Goal: Book appointment/travel/reservation

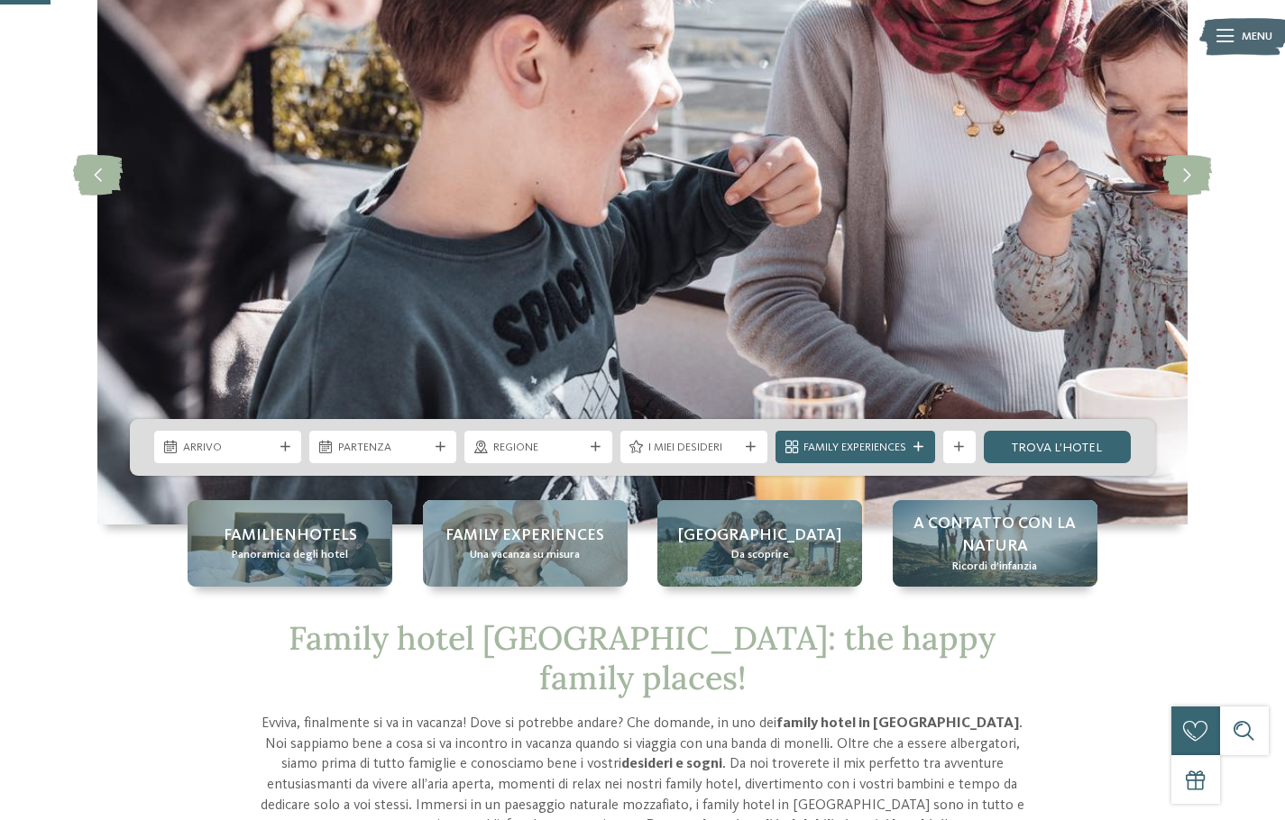
scroll to position [270, 0]
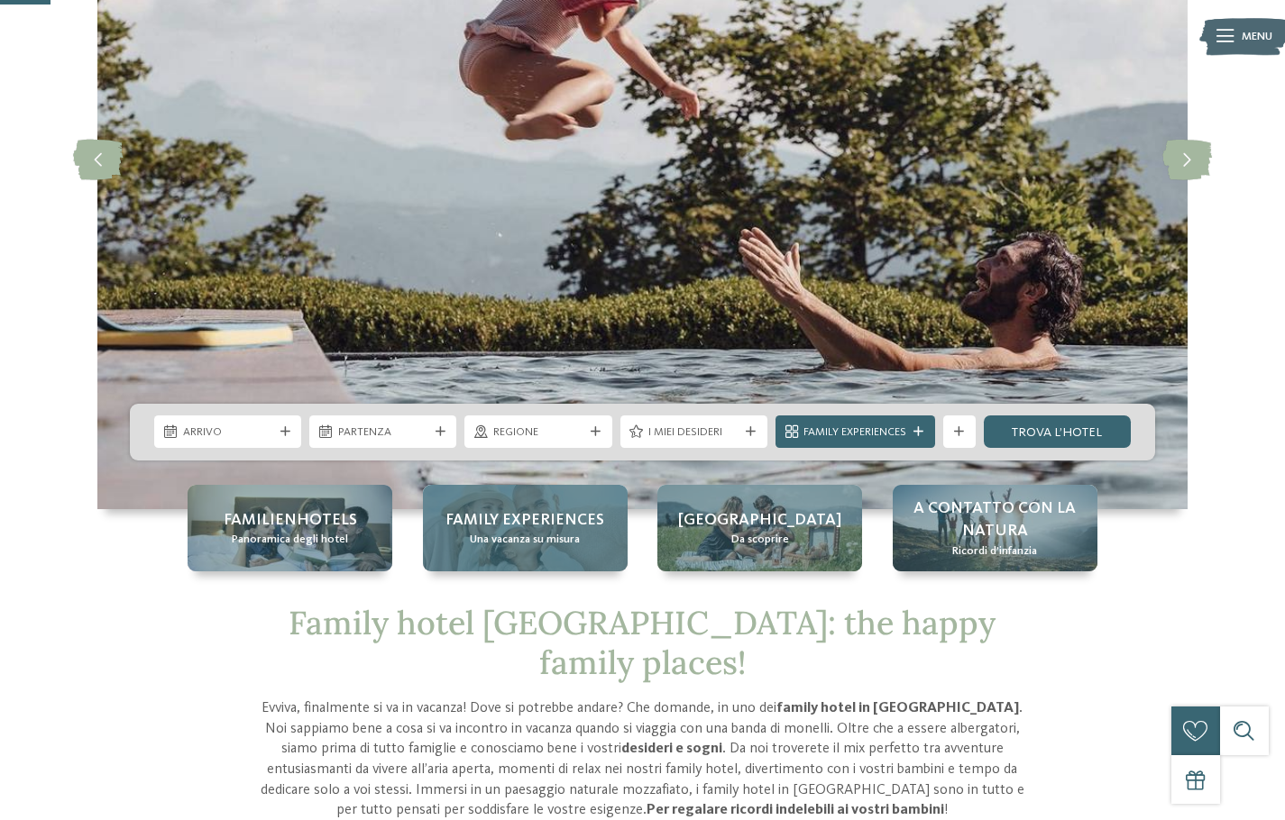
click at [487, 507] on div "Family experiences Una vacanza su misura" at bounding box center [525, 528] width 205 height 87
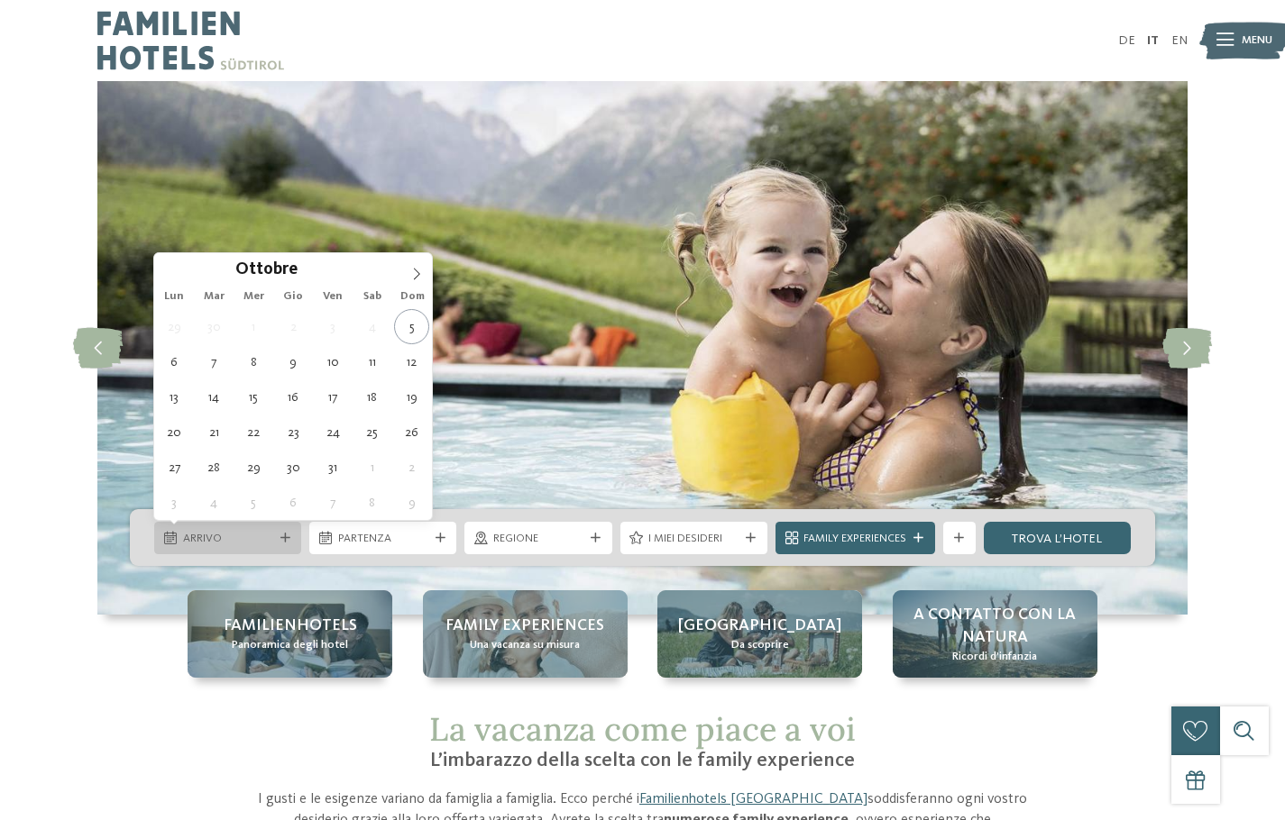
click at [244, 543] on span "Arrivo" at bounding box center [228, 539] width 90 height 16
click at [419, 271] on icon at bounding box center [416, 274] width 13 height 13
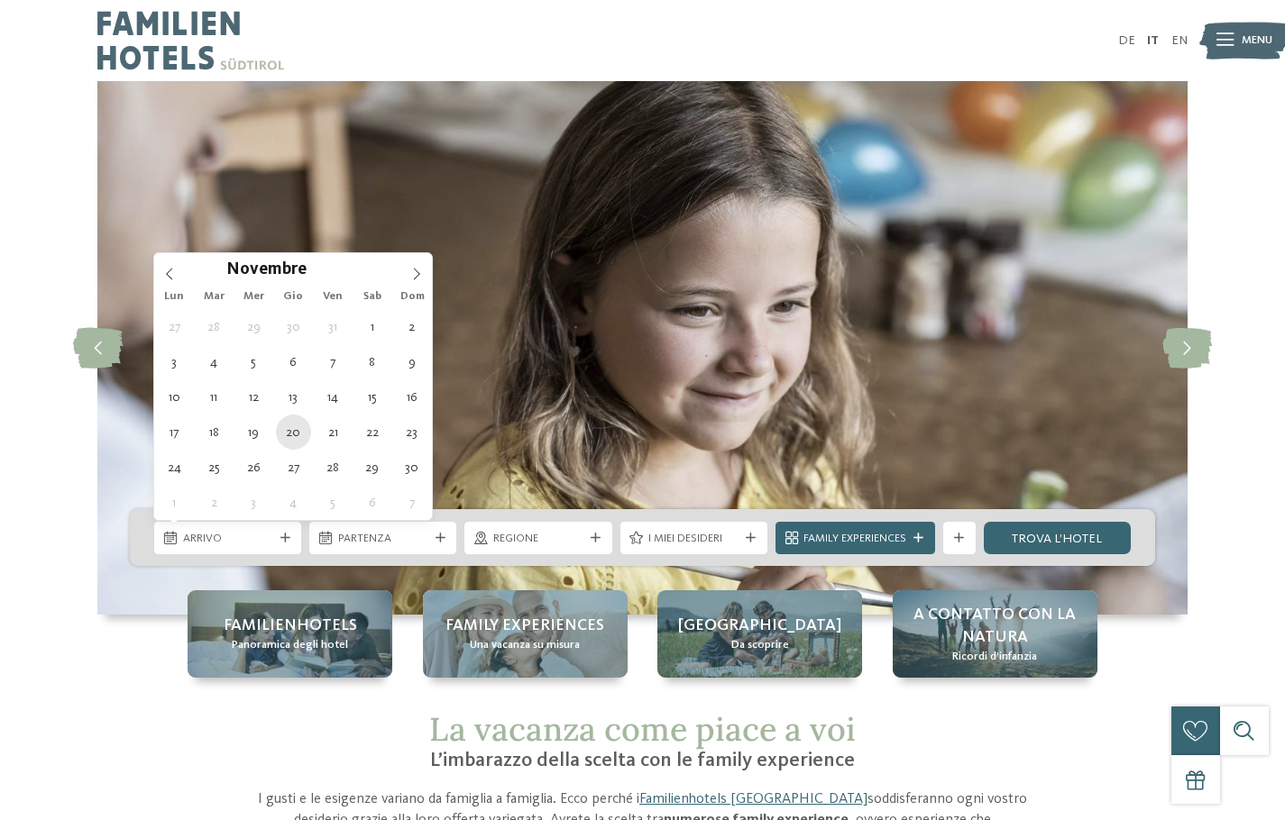
type div "[DATE]"
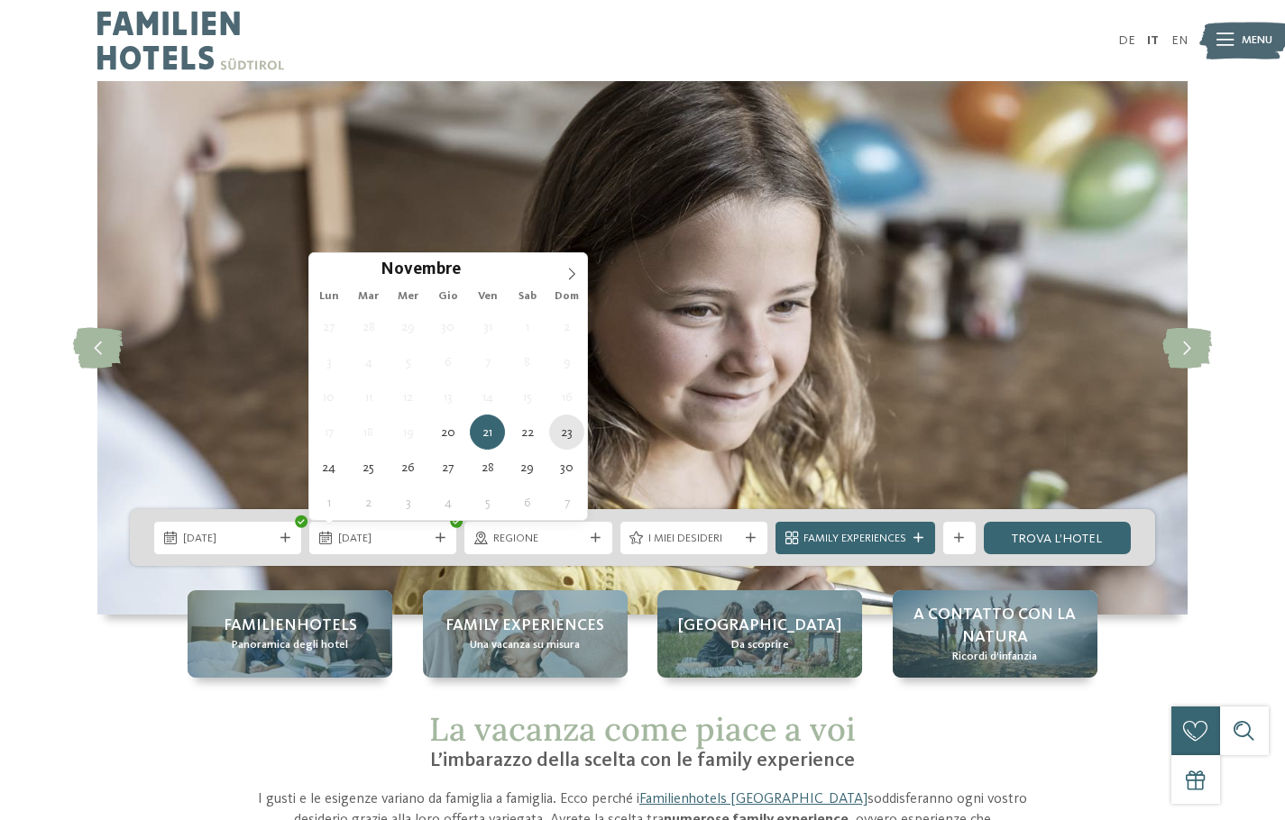
type div "[DATE]"
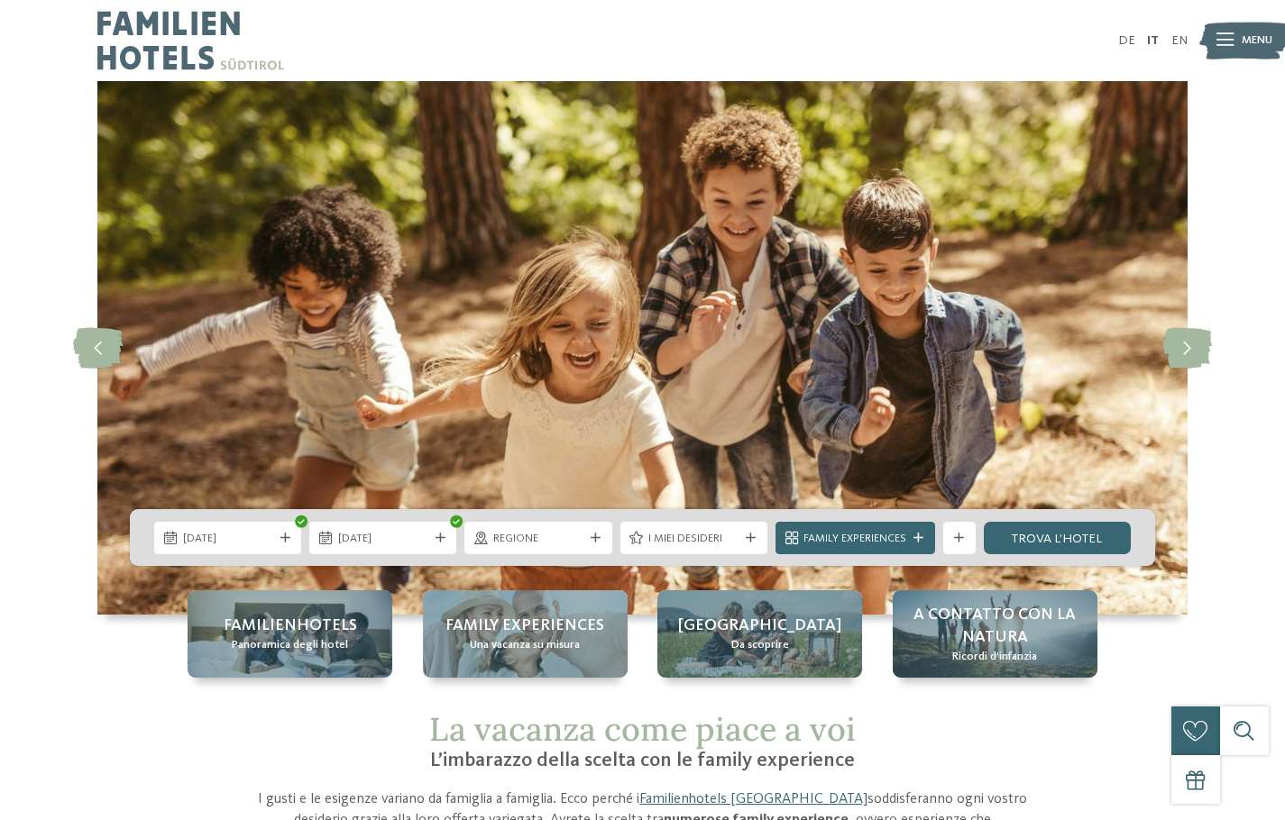
click at [761, 539] on div "I miei desideri" at bounding box center [693, 538] width 147 height 32
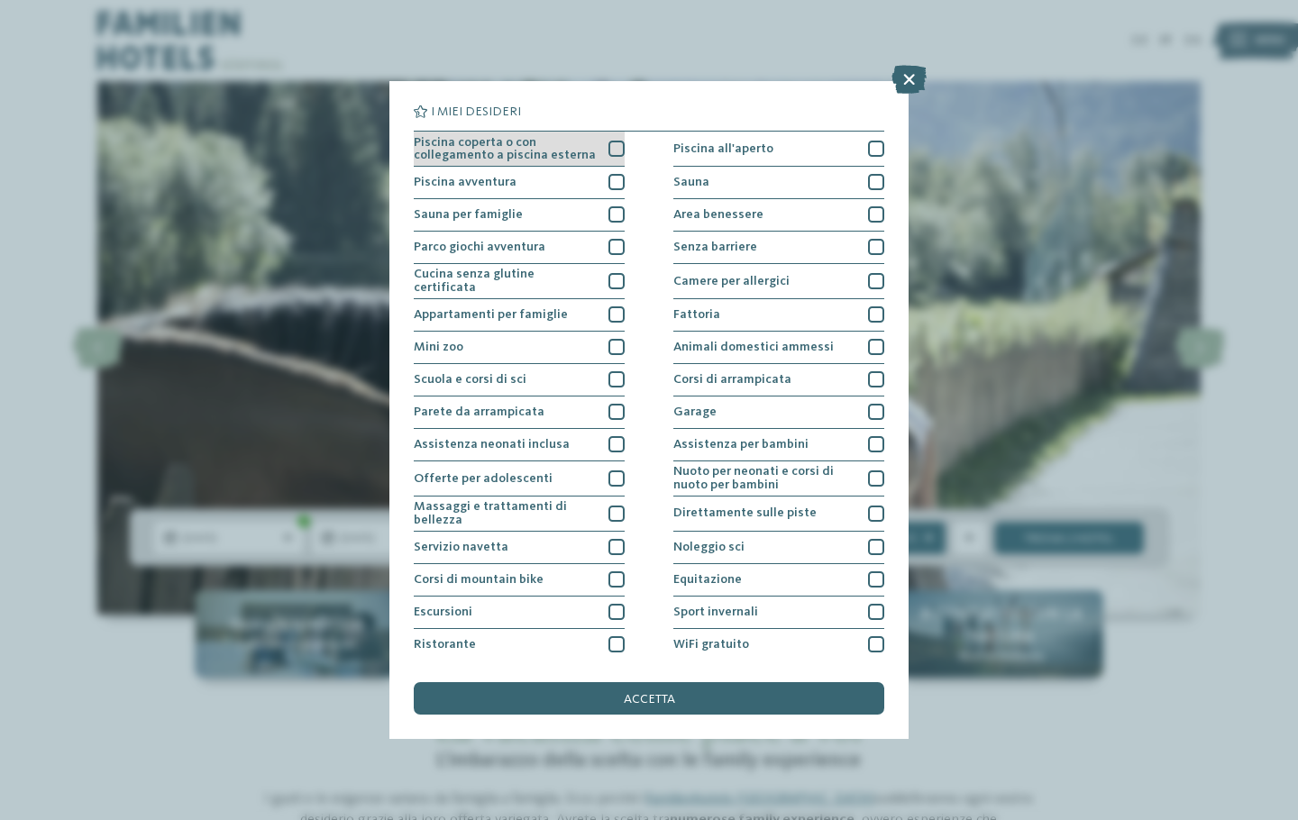
click at [613, 150] on div at bounding box center [617, 149] width 16 height 16
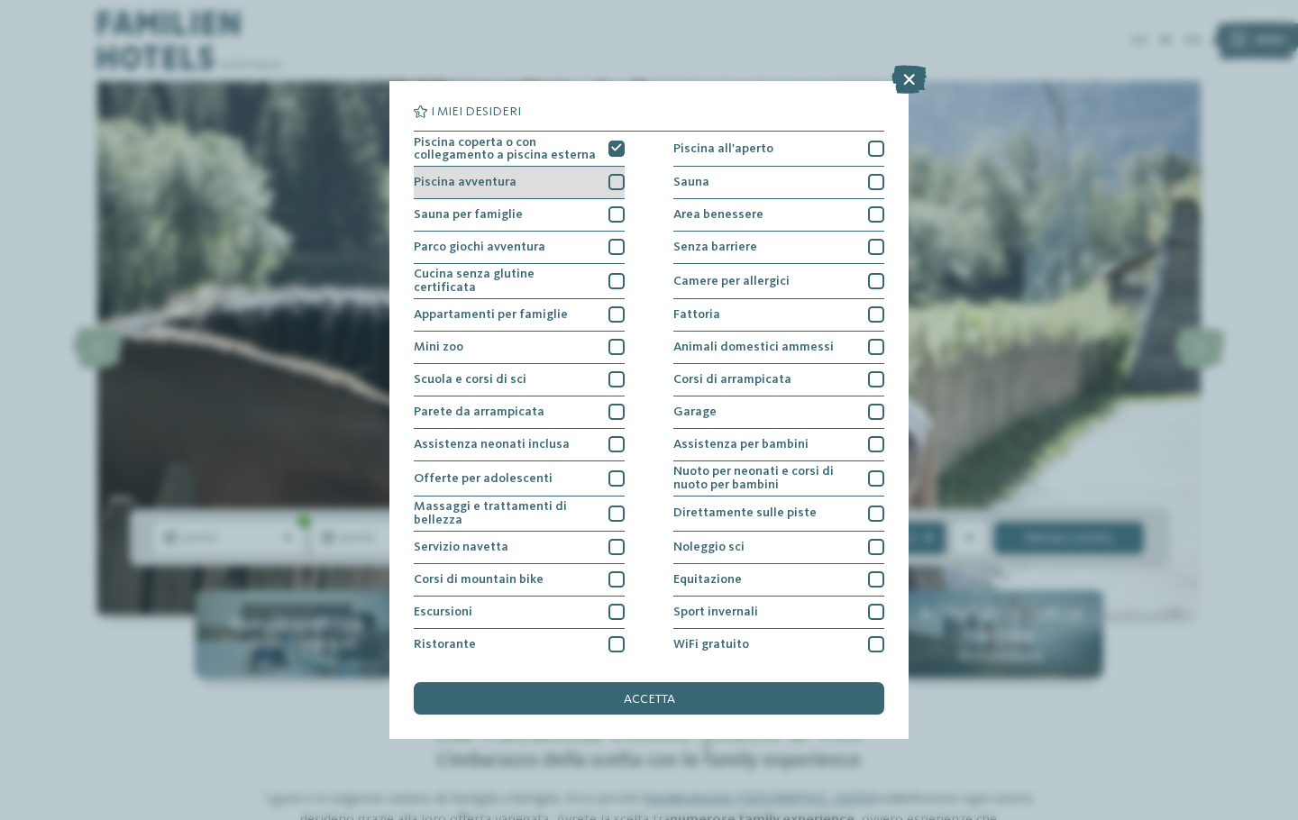
click at [614, 181] on div at bounding box center [617, 182] width 16 height 16
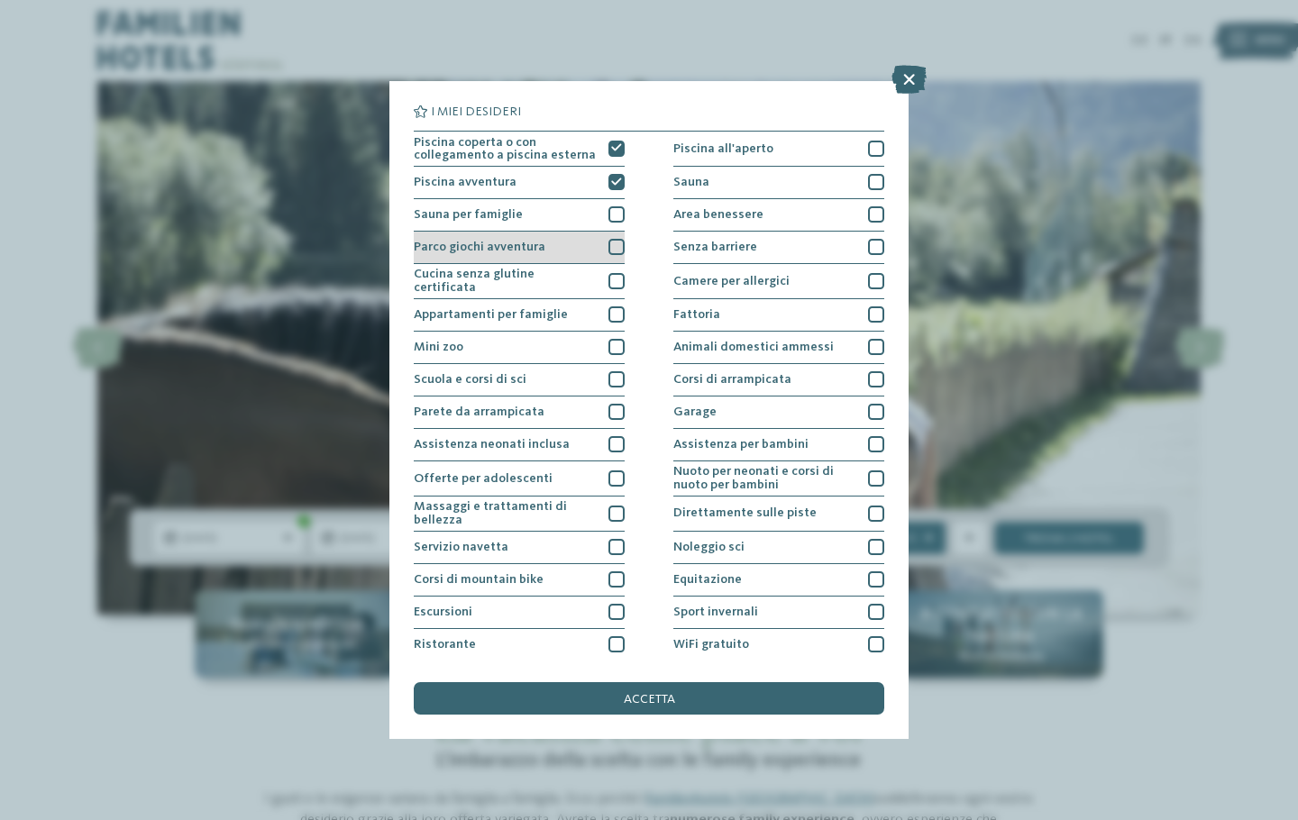
click at [614, 240] on div at bounding box center [617, 247] width 16 height 16
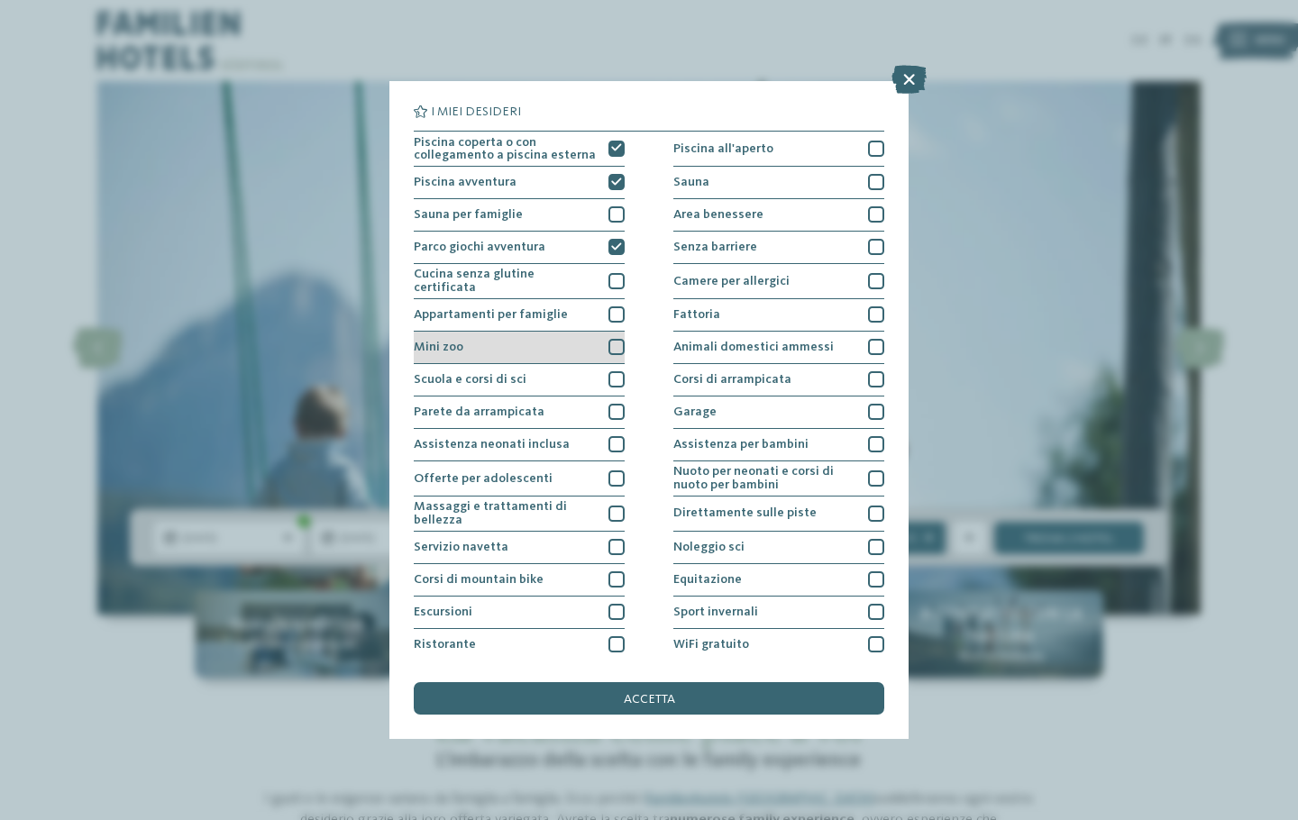
click at [613, 339] on div at bounding box center [617, 347] width 16 height 16
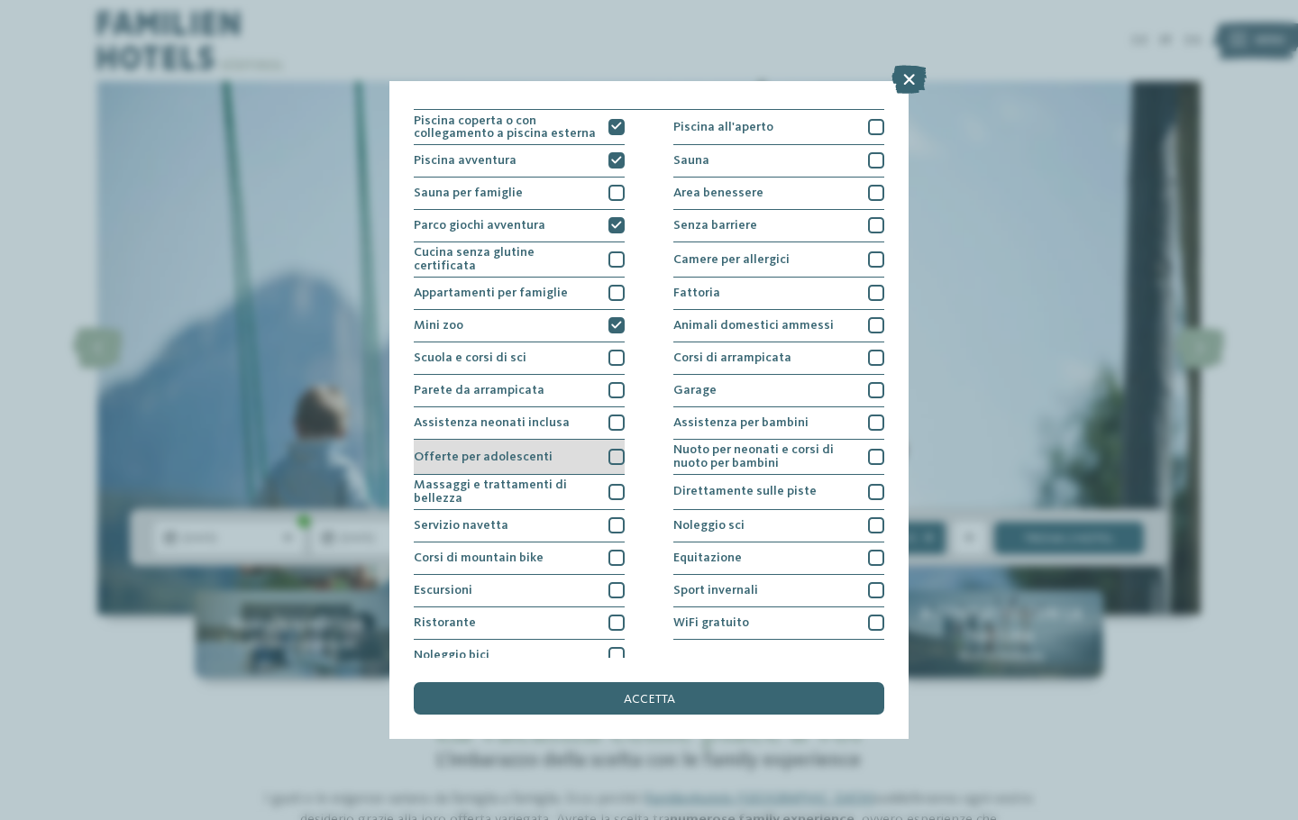
scroll to position [33, 0]
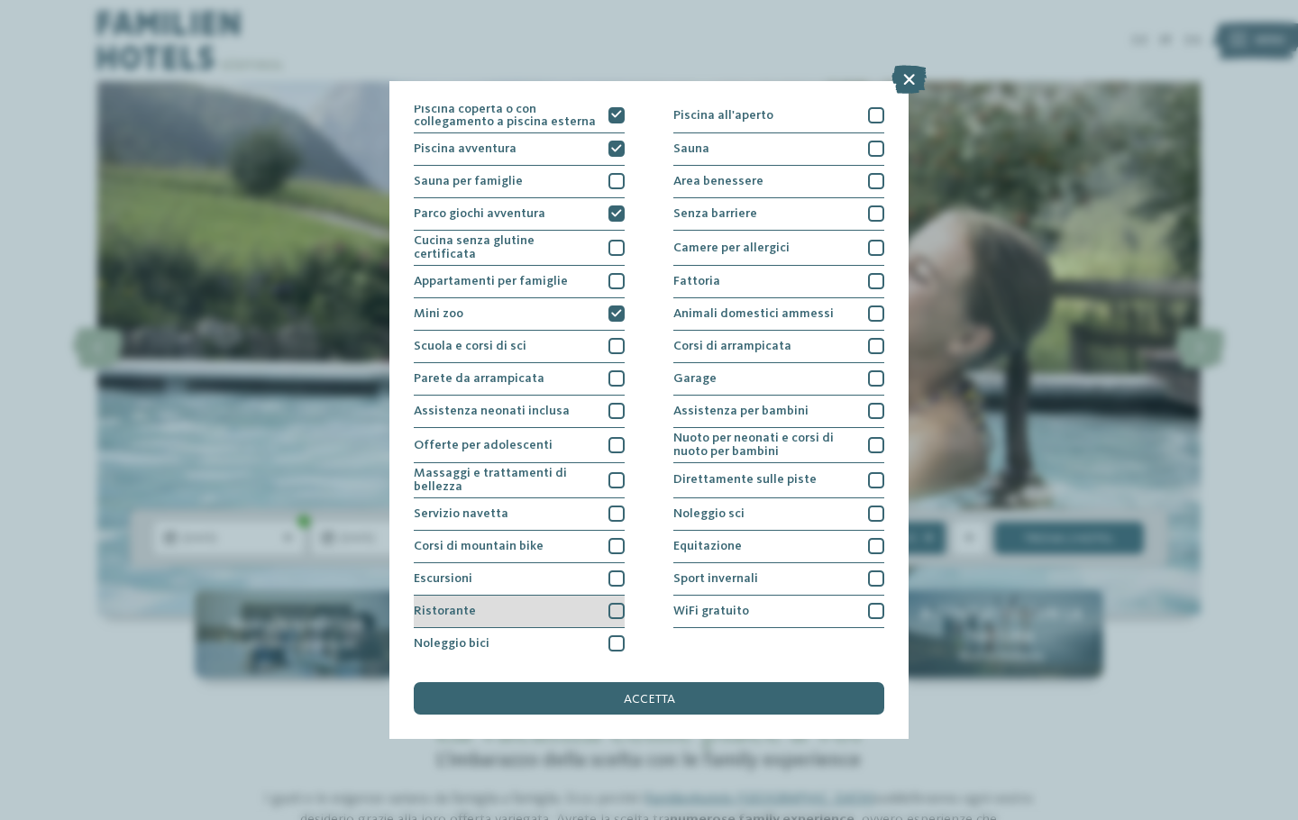
click at [609, 609] on div at bounding box center [617, 611] width 16 height 16
click at [614, 579] on div at bounding box center [617, 579] width 16 height 16
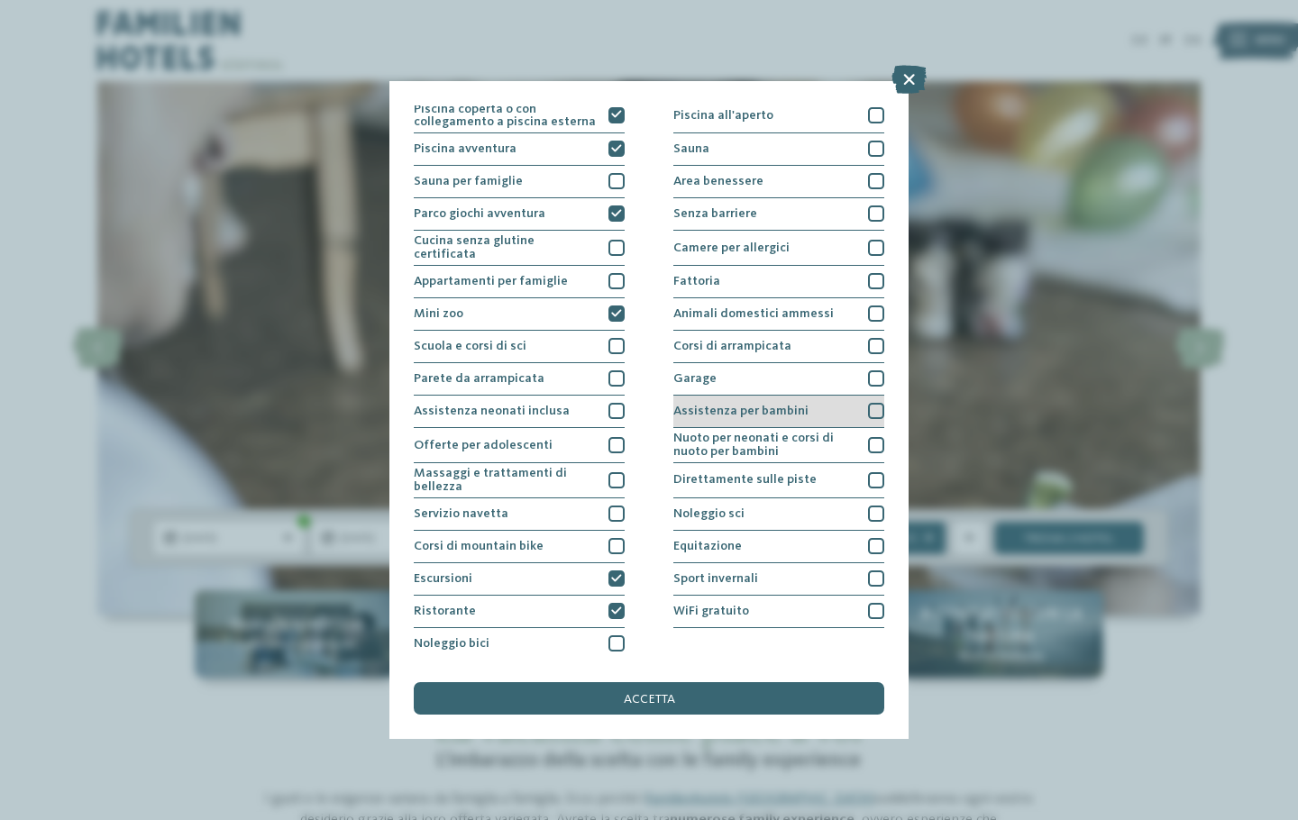
click at [868, 407] on div at bounding box center [876, 411] width 16 height 16
click at [868, 372] on div at bounding box center [876, 379] width 16 height 16
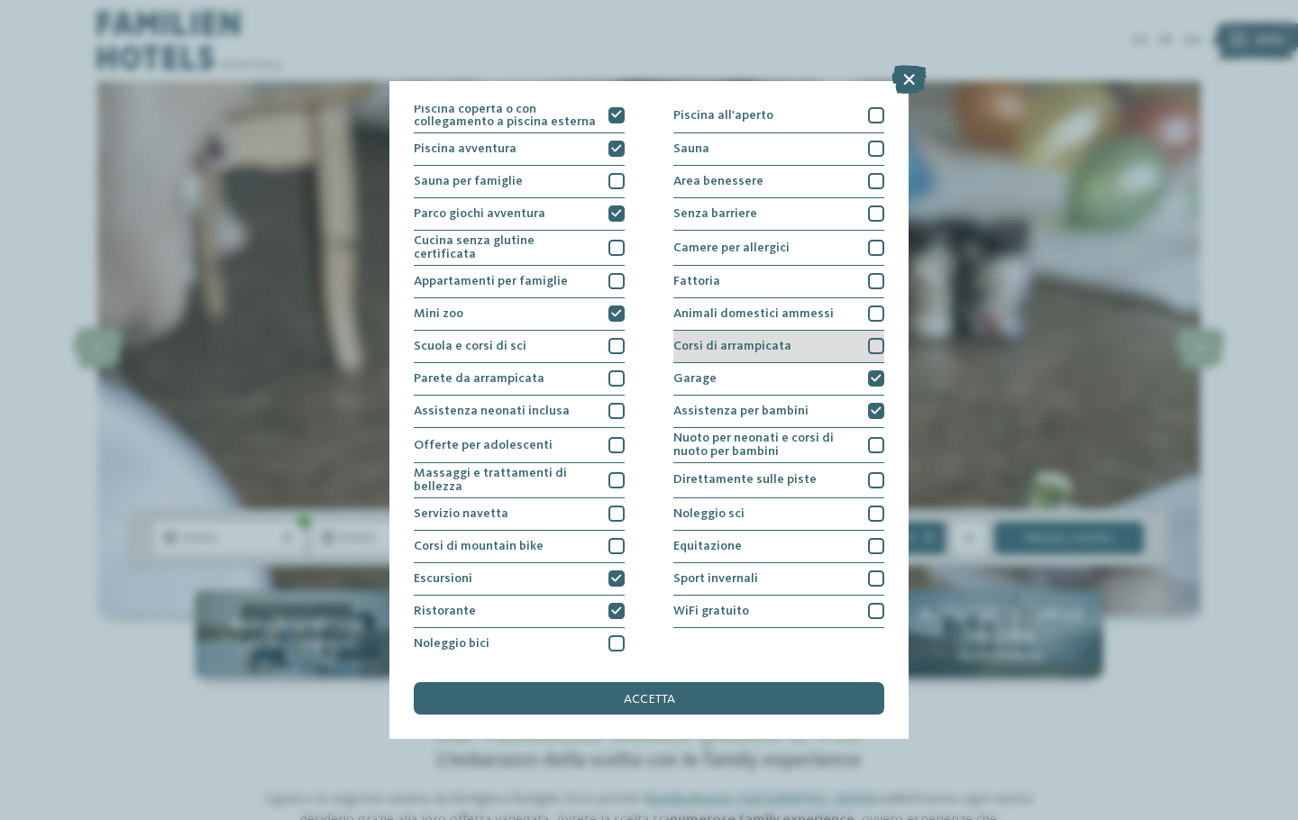
click at [868, 342] on div at bounding box center [876, 346] width 16 height 16
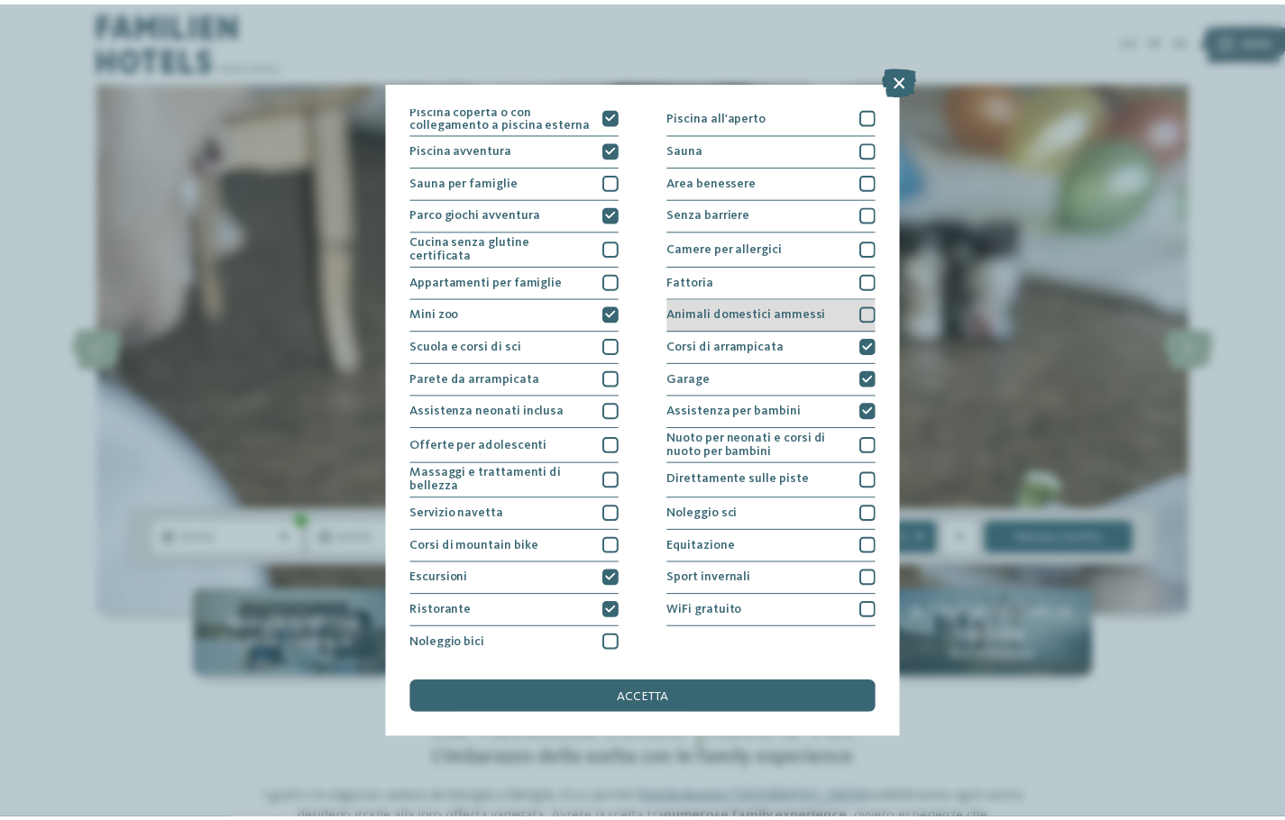
scroll to position [0, 0]
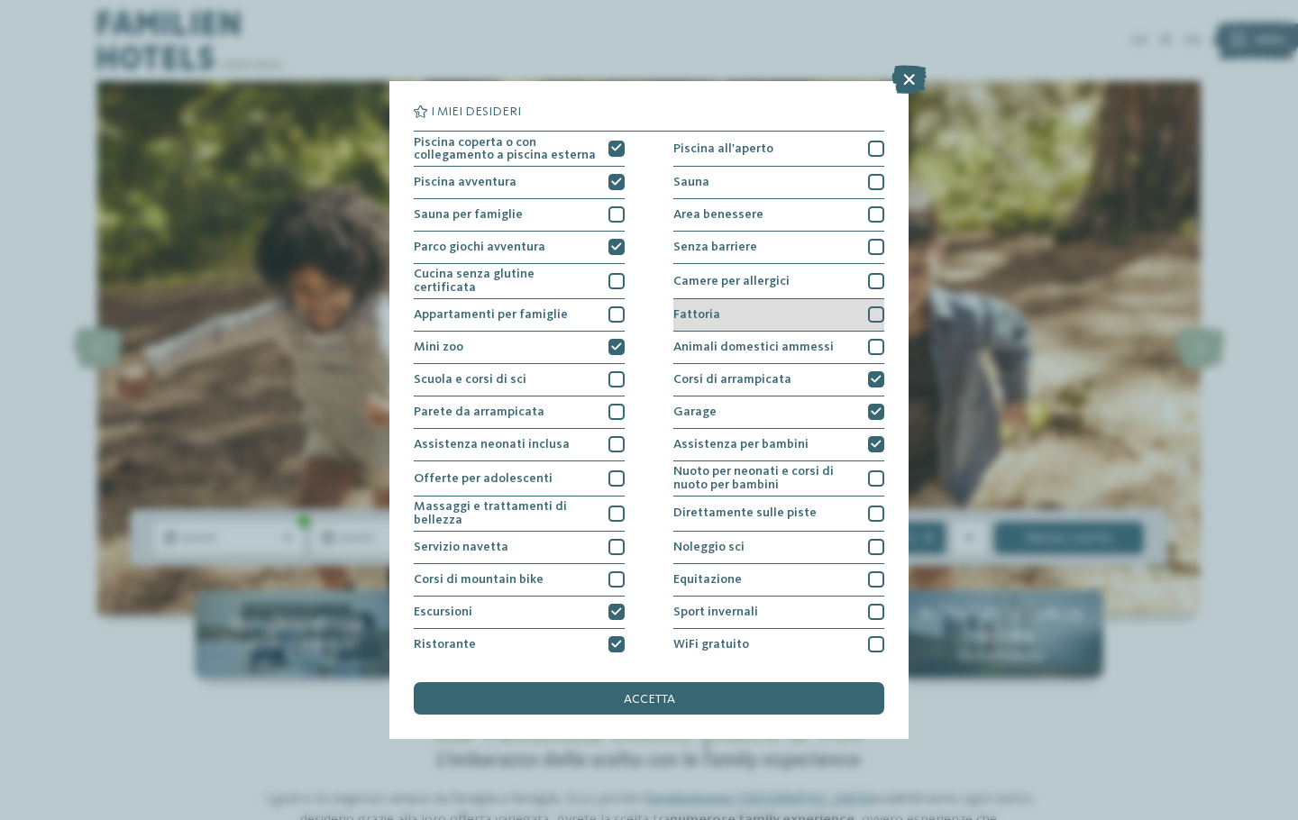
click at [868, 315] on div at bounding box center [876, 315] width 16 height 16
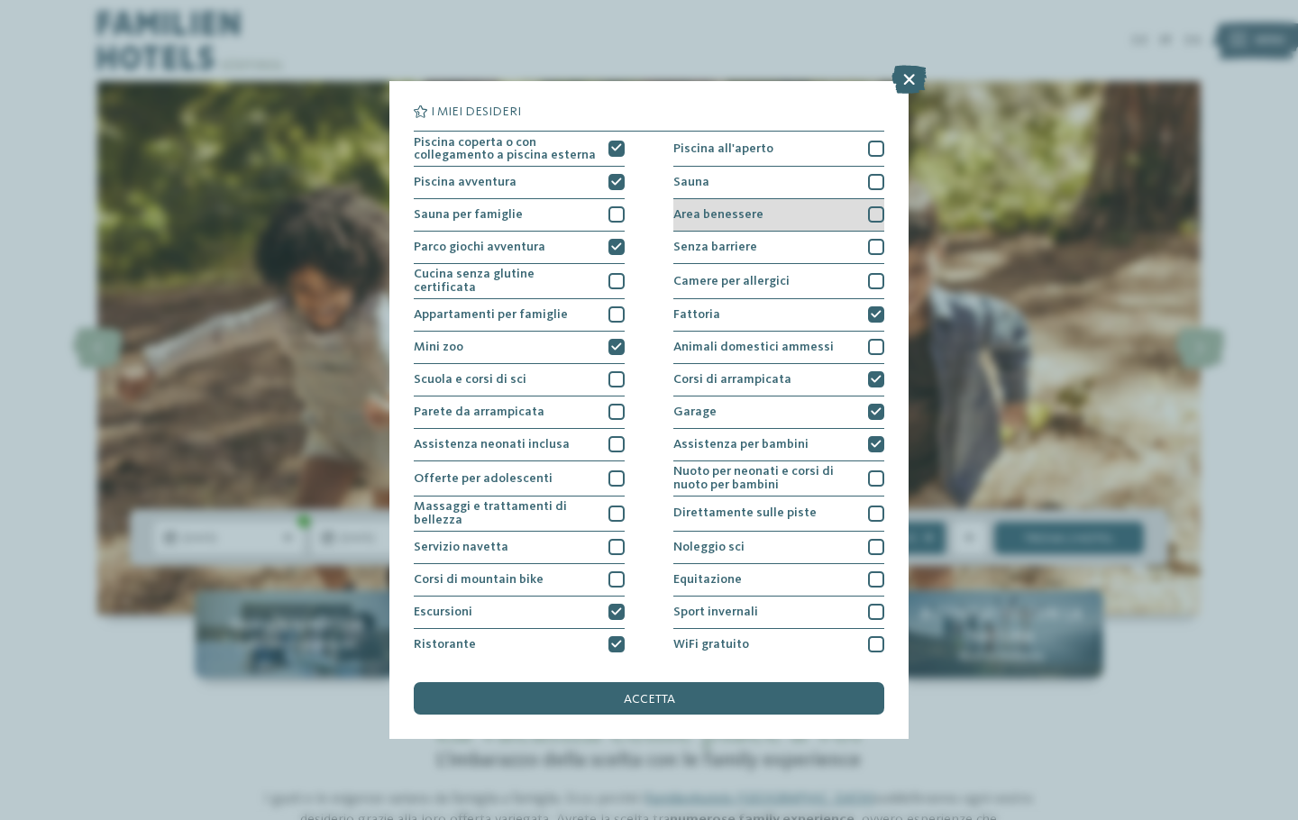
click at [868, 210] on div at bounding box center [876, 214] width 16 height 16
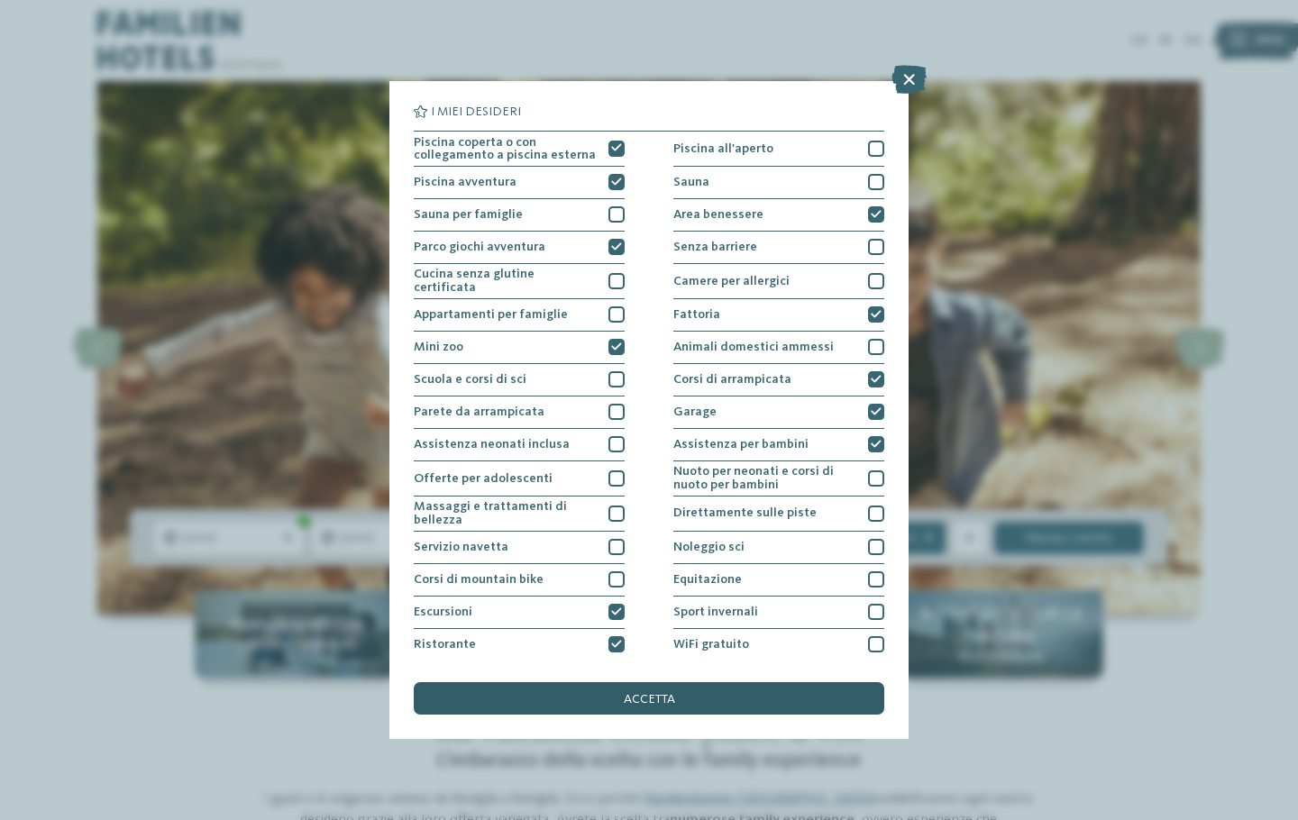
click at [673, 694] on span "accetta" at bounding box center [649, 699] width 51 height 13
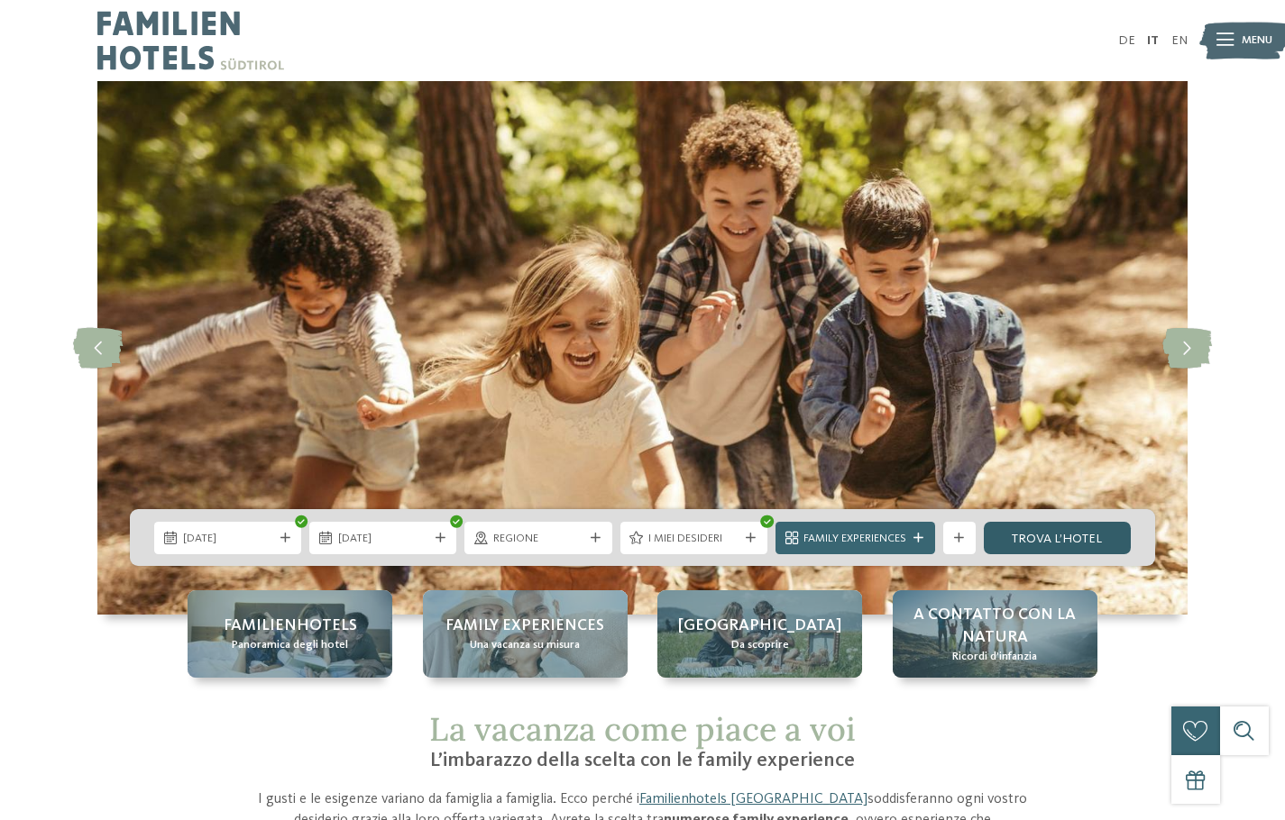
click at [1068, 536] on link "trova l’hotel" at bounding box center [1057, 538] width 147 height 32
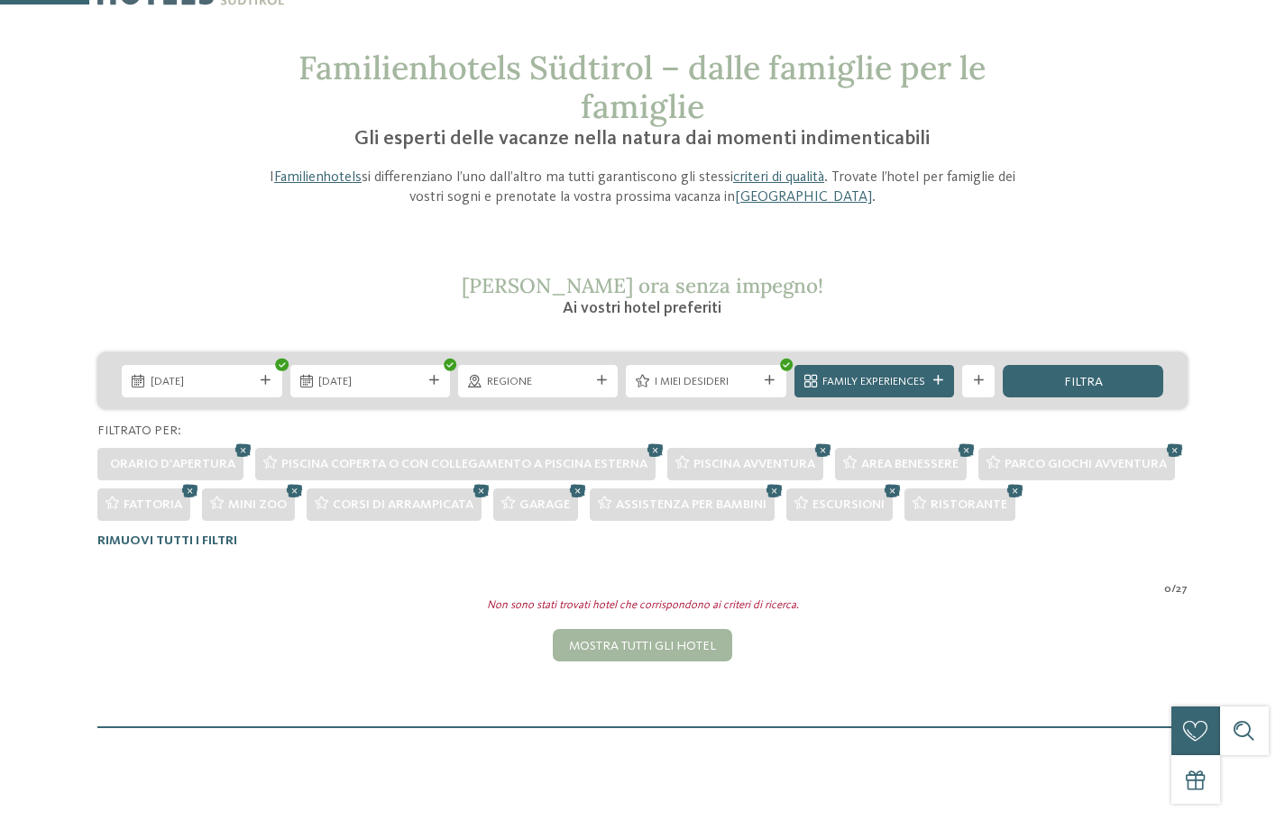
scroll to position [63, 0]
